Goal: Contribute content: Add original content to the website for others to see

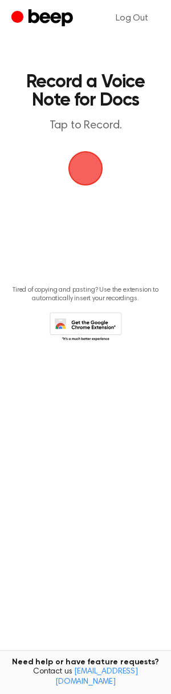
click at [88, 169] on span "button" at bounding box center [85, 168] width 42 height 42
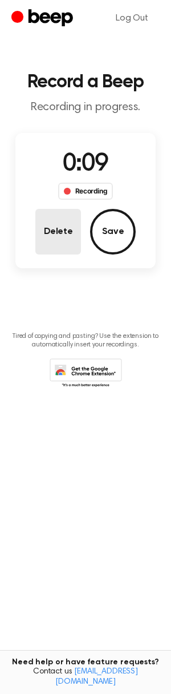
click at [61, 220] on button "Delete" at bounding box center [58, 232] width 46 height 46
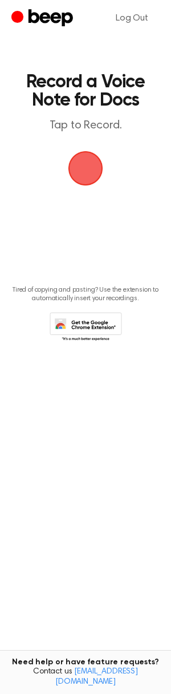
click at [87, 171] on span "button" at bounding box center [86, 168] width 64 height 64
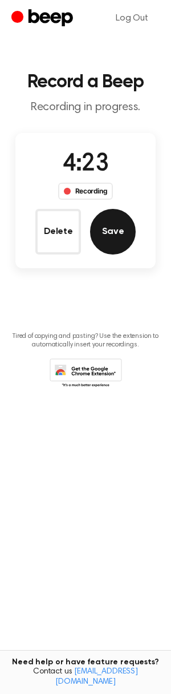
click at [131, 228] on button "Save" at bounding box center [113, 232] width 46 height 46
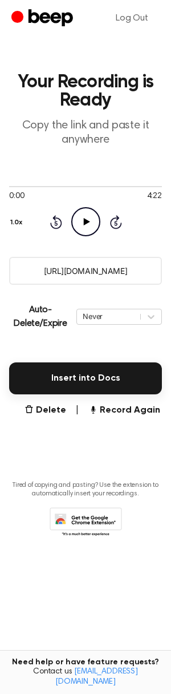
click at [77, 275] on input "https://beep.audio/VpmE4GQ" at bounding box center [85, 271] width 153 height 28
click at [68, 272] on input "https://beep.audio/VpmE4GQ" at bounding box center [85, 271] width 153 height 28
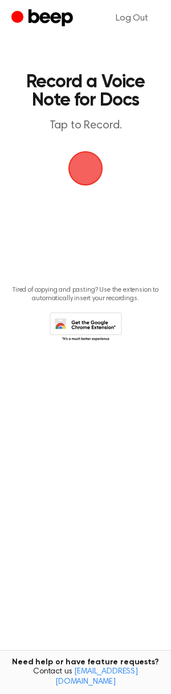
click at [77, 163] on span "button" at bounding box center [85, 168] width 39 height 39
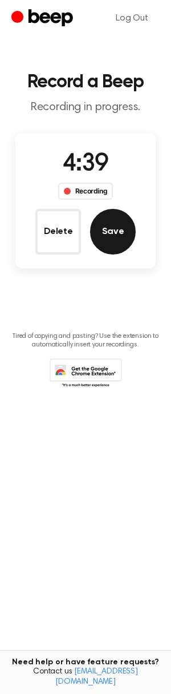
click at [109, 235] on button "Save" at bounding box center [113, 232] width 46 height 46
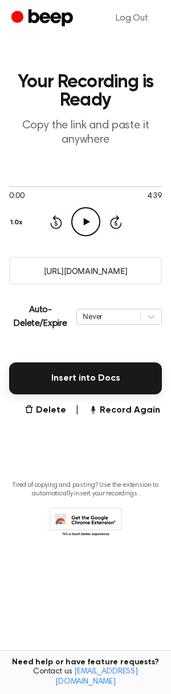
click at [77, 266] on input "https://beep.audio/bfOeIXw" at bounding box center [85, 271] width 153 height 28
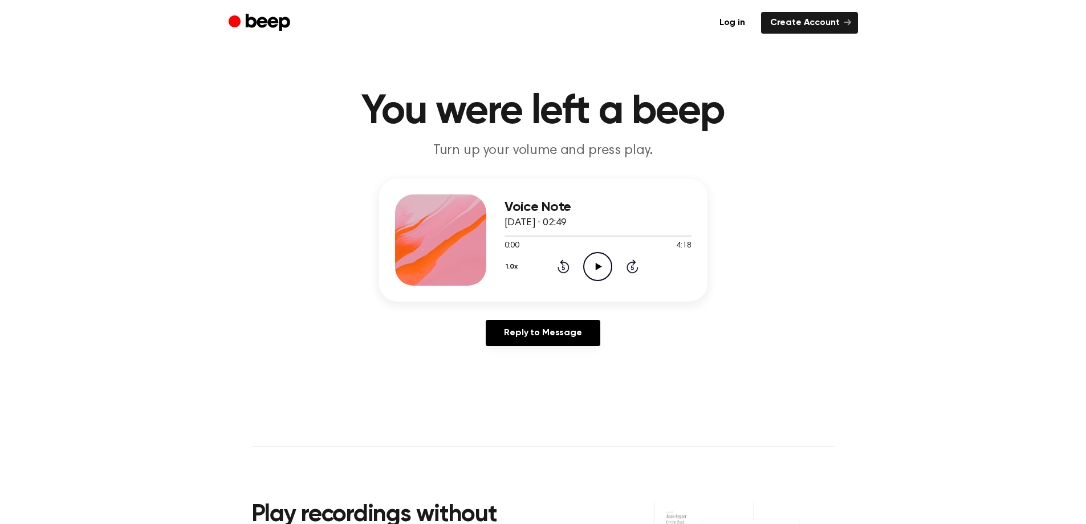
click at [597, 263] on icon at bounding box center [599, 266] width 6 height 7
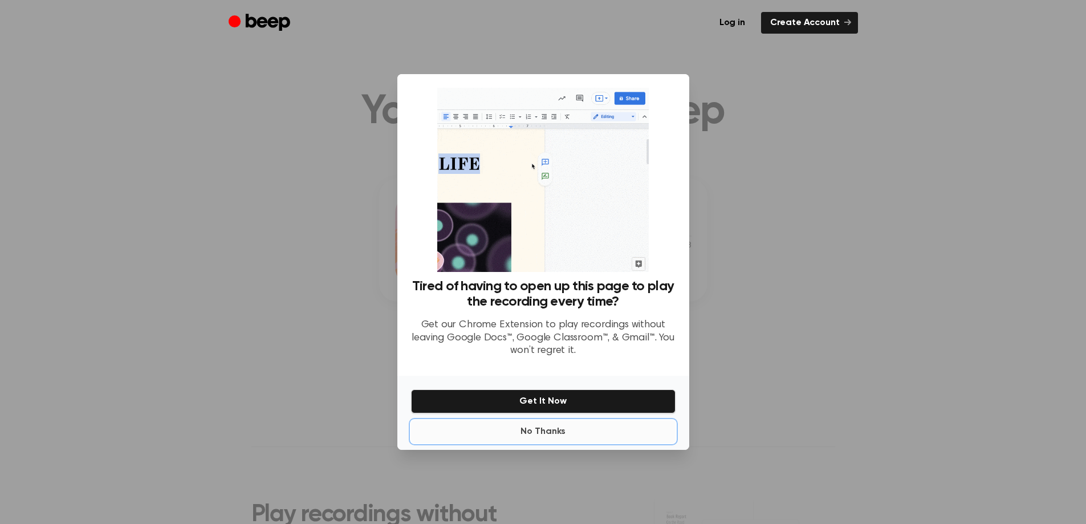
click at [550, 432] on button "No Thanks" at bounding box center [543, 431] width 265 height 23
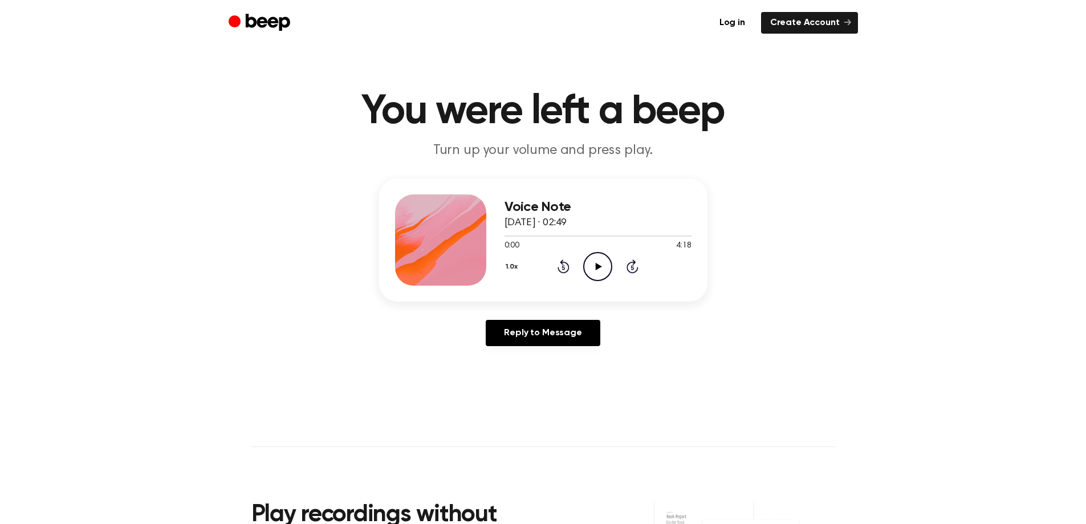
click at [589, 268] on icon "Play Audio" at bounding box center [597, 266] width 29 height 29
click at [605, 261] on icon "Play Audio" at bounding box center [597, 266] width 29 height 29
click at [602, 275] on icon "Play Audio" at bounding box center [597, 266] width 29 height 29
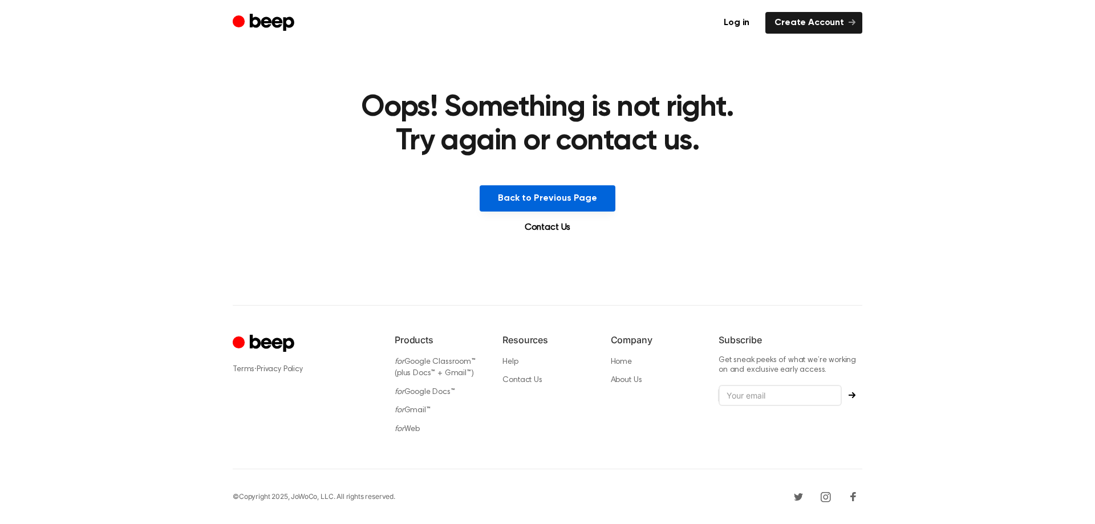
click at [516, 203] on button "Back to Previous Page" at bounding box center [548, 198] width 136 height 26
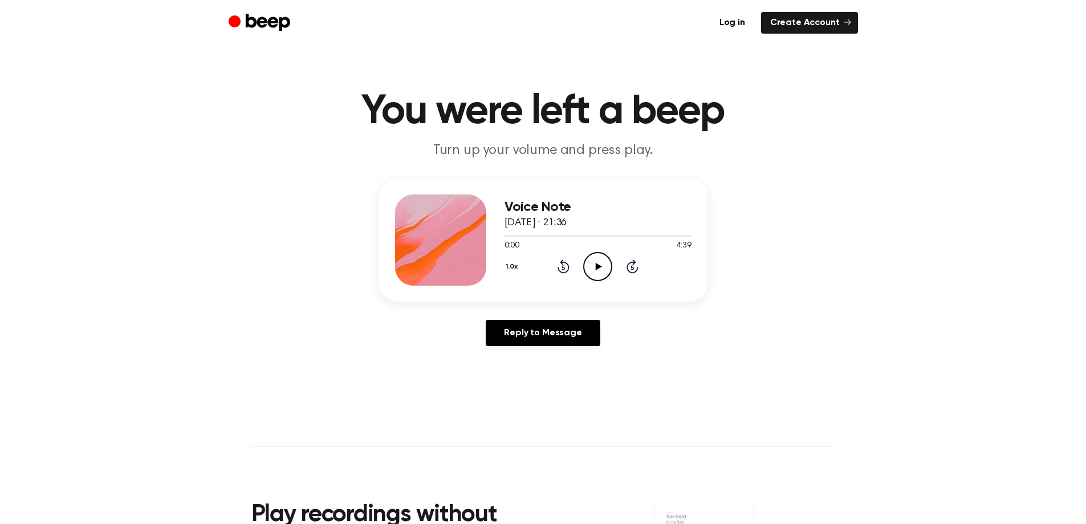
click at [606, 265] on icon "Play Audio" at bounding box center [597, 266] width 29 height 29
click at [593, 261] on icon "Play Audio" at bounding box center [597, 266] width 29 height 29
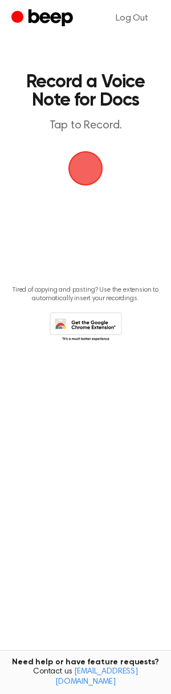
click at [89, 169] on span "button" at bounding box center [86, 168] width 32 height 32
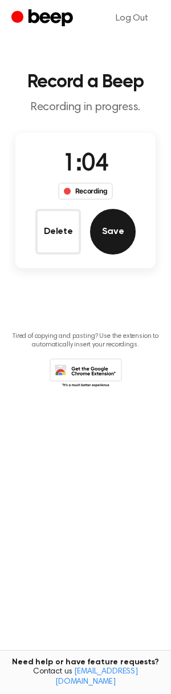
click at [118, 229] on button "Save" at bounding box center [113, 232] width 46 height 46
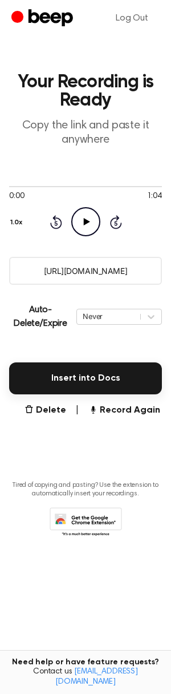
click at [92, 269] on input "[URL][DOMAIN_NAME]" at bounding box center [85, 271] width 153 height 28
